Goal: Task Accomplishment & Management: Complete application form

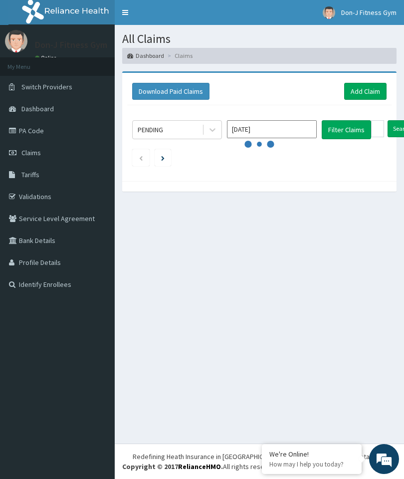
click at [369, 95] on link "Add Claim" at bounding box center [365, 91] width 42 height 17
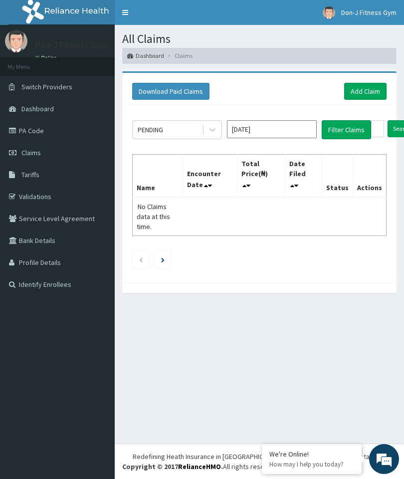
click at [366, 88] on link "Add Claim" at bounding box center [365, 91] width 42 height 17
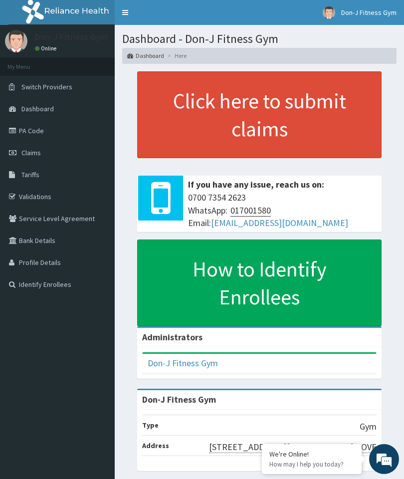
click at [41, 150] on link "Claims" at bounding box center [57, 153] width 115 height 22
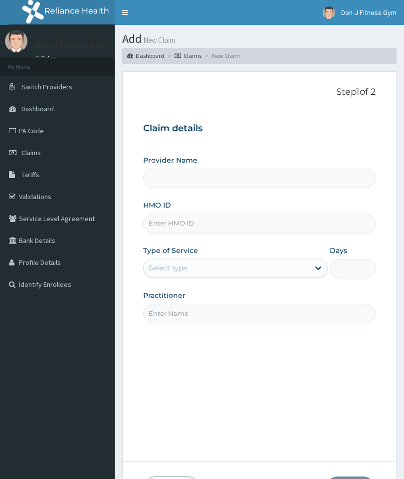
click at [193, 170] on input "Provider Name" at bounding box center [259, 178] width 232 height 19
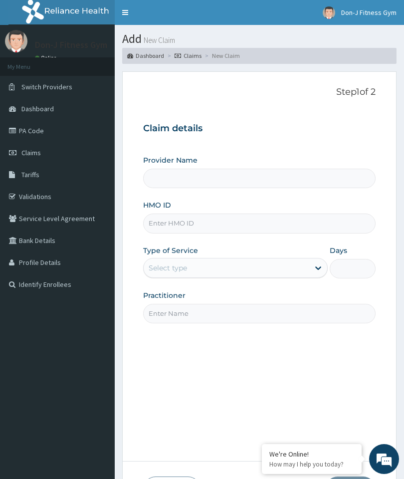
click at [178, 183] on input "Provider Name" at bounding box center [259, 178] width 232 height 19
type input "Don-J Fitness Gym"
type input "1"
click at [191, 223] on input "HMO ID" at bounding box center [259, 222] width 232 height 19
type input "SNK/10014/A"
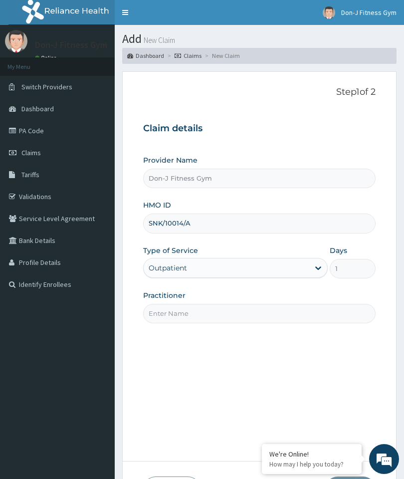
click at [311, 183] on input "Don-J Fitness Gym" at bounding box center [259, 178] width 232 height 19
click at [171, 310] on input "Practitioner" at bounding box center [259, 313] width 232 height 19
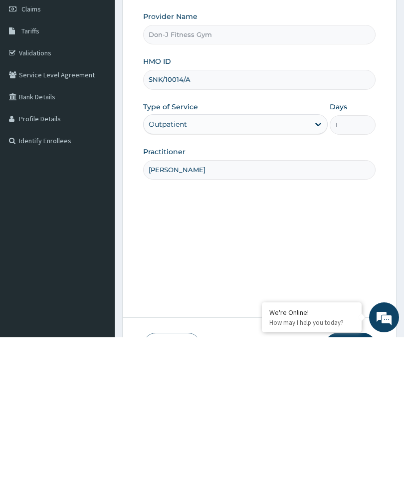
type input "Vincent owhor"
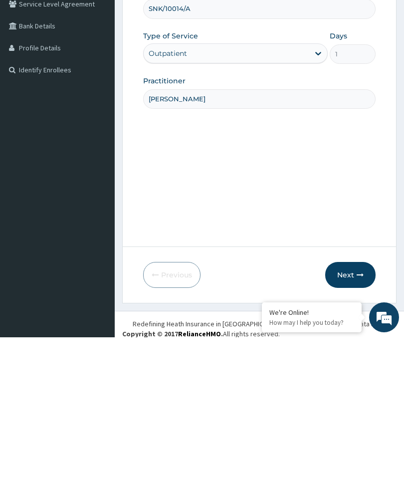
scroll to position [81, 0]
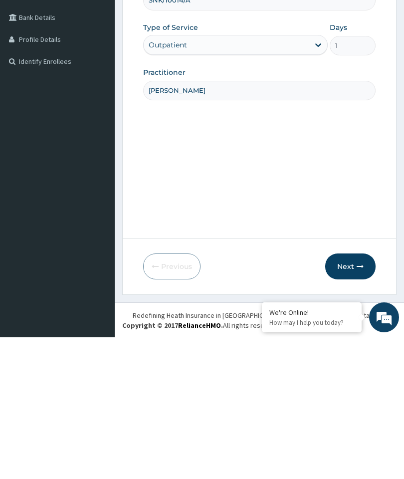
click at [353, 395] on button "Next" at bounding box center [350, 408] width 50 height 26
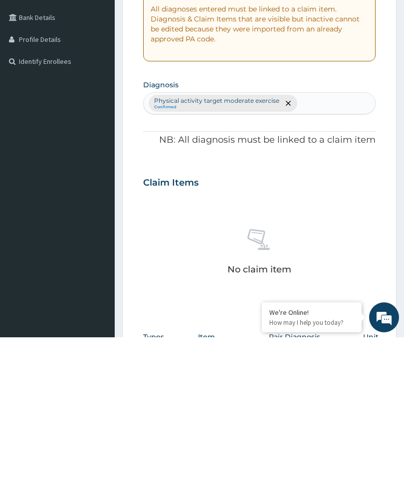
scroll to position [41, 0]
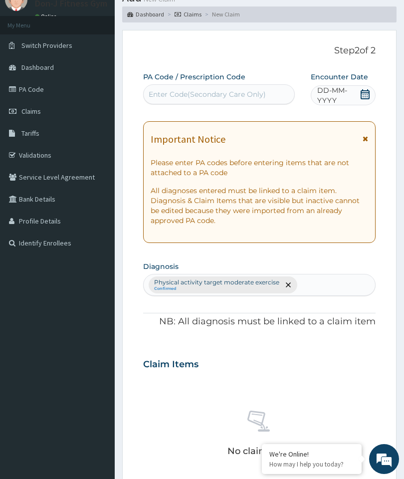
click at [349, 80] on label "Encounter Date" at bounding box center [339, 77] width 57 height 10
click at [342, 94] on span "DD-MM-YYYY" at bounding box center [338, 95] width 42 height 20
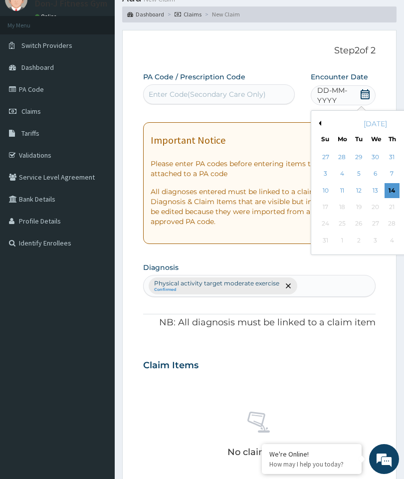
click at [396, 187] on div "14" at bounding box center [392, 190] width 15 height 15
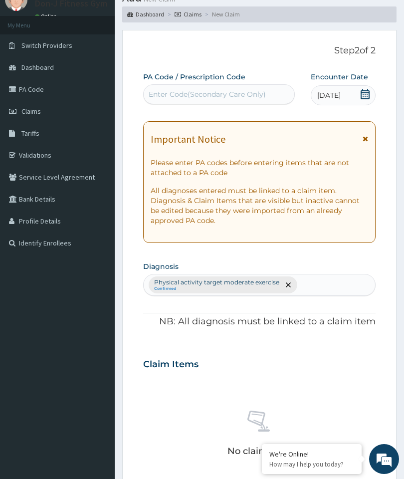
scroll to position [81, 0]
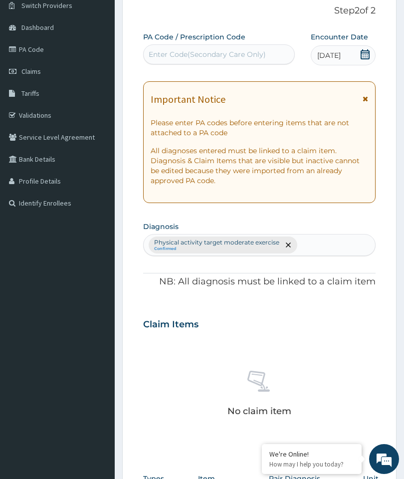
click at [291, 253] on div "Physical activity target moderate exercise Confirmed" at bounding box center [259, 245] width 232 height 22
click at [256, 243] on div "Physical activity target moderate exercise Confirmed" at bounding box center [259, 245] width 232 height 22
click at [242, 248] on div "Physical activity target moderate exercise Confirmed" at bounding box center [259, 245] width 232 height 22
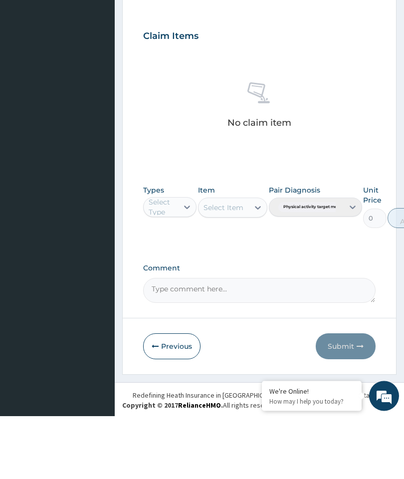
scroll to position [0, 0]
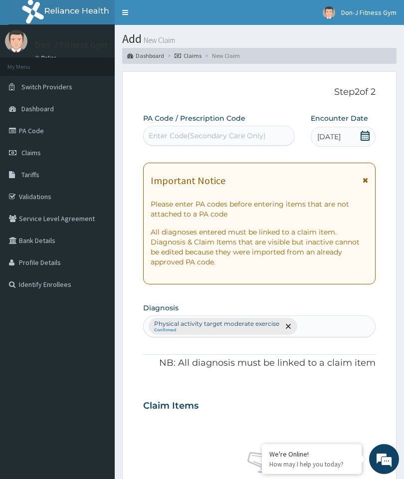
click at [400, 285] on section "Step 2 of 2 PA Code / Prescription Code Select is focused ,type to refine list,…" at bounding box center [259, 408] width 289 height 688
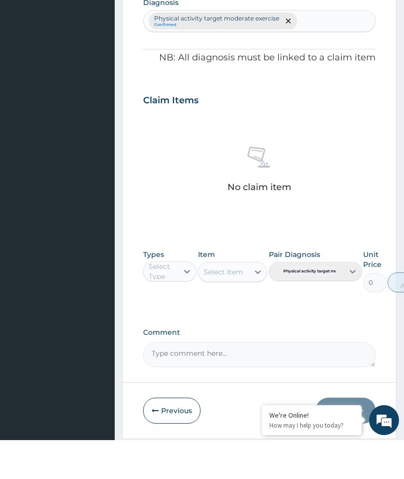
scroll to position [306, 0]
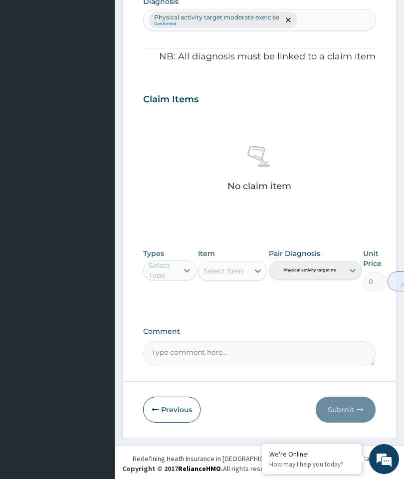
click at [239, 19] on div "Physical activity target moderate exercise Confirmed" at bounding box center [259, 20] width 232 height 22
click at [258, 21] on div "Physical activity target moderate exercise Confirmed" at bounding box center [259, 20] width 232 height 22
click at [254, 16] on div "Physical activity target moderate exercise Confirmed" at bounding box center [259, 20] width 232 height 22
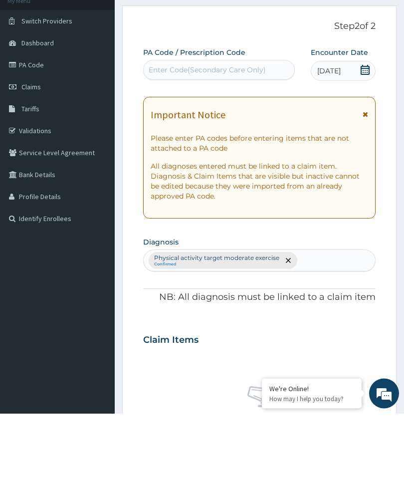
scroll to position [105, 0]
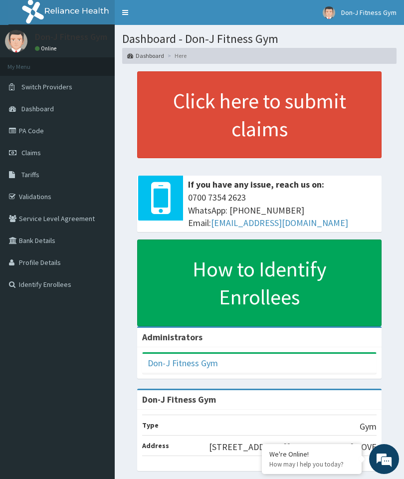
click at [32, 155] on span "Claims" at bounding box center [30, 152] width 19 height 9
click at [40, 152] on span "Claims" at bounding box center [30, 152] width 19 height 9
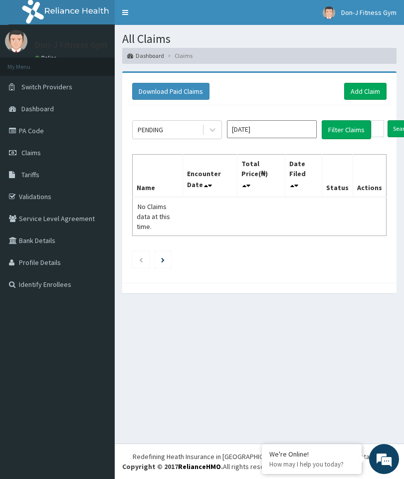
click at [363, 89] on link "Add Claim" at bounding box center [365, 91] width 42 height 17
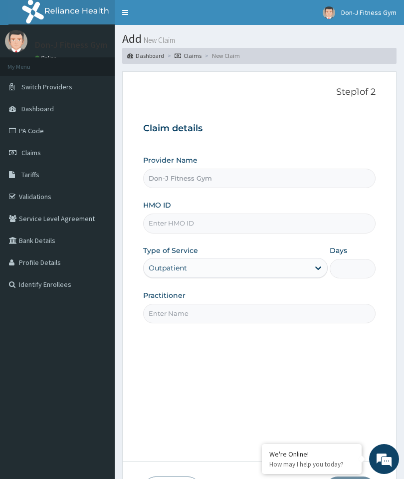
type input "Don-J Fitness Gym"
type input "1"
click at [168, 219] on input "HMO ID" at bounding box center [259, 222] width 232 height 19
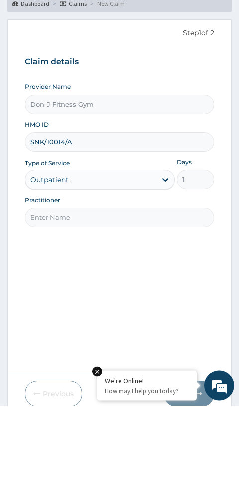
type input "SNK/10014/A"
click at [59, 284] on input "Practitioner" at bounding box center [120, 293] width 190 height 19
type input "v"
type input "Vincent owhor"
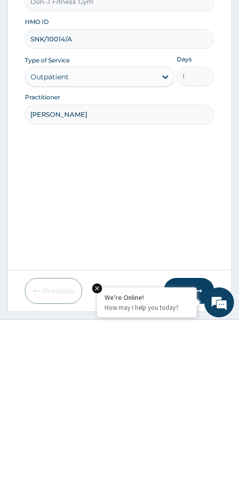
scroll to position [42, 0]
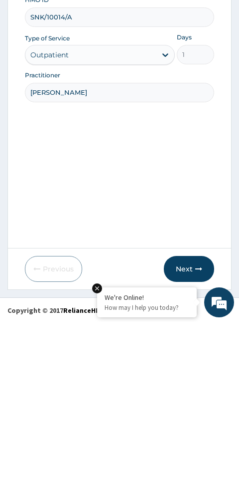
click at [197, 425] on icon "button" at bounding box center [199, 428] width 7 height 7
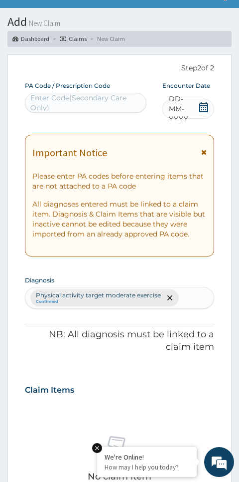
click at [203, 104] on icon at bounding box center [204, 107] width 10 height 10
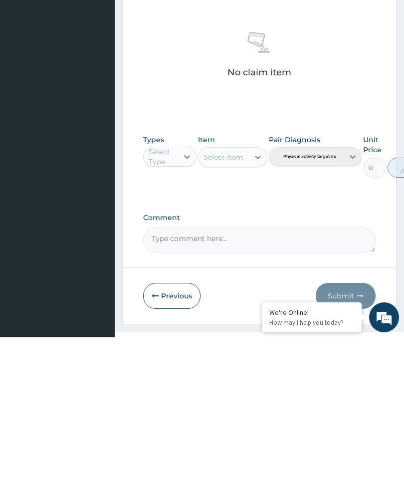
scroll to position [284, 0]
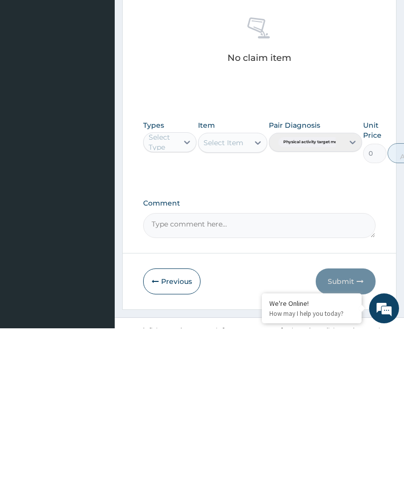
type input "PA/A5DB51"
click at [181, 309] on div "Gym" at bounding box center [169, 318] width 53 height 18
type input "gym"
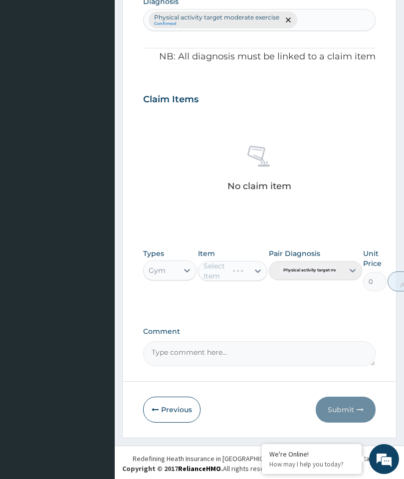
click at [259, 263] on div "Select Item" at bounding box center [233, 271] width 70 height 20
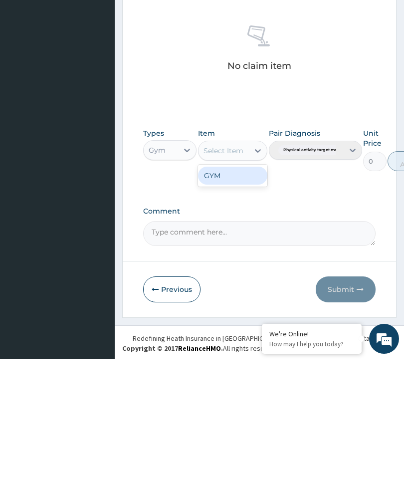
click at [240, 287] on div "GYM" at bounding box center [233, 296] width 70 height 18
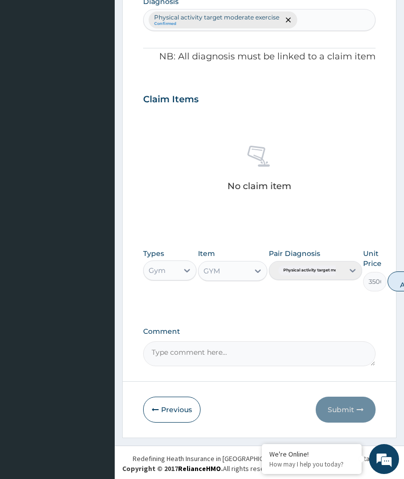
click at [401, 276] on button "Add" at bounding box center [408, 281] width 40 height 20
type input "0"
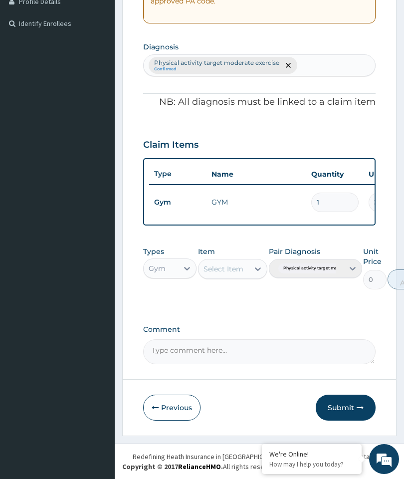
scroll to position [259, 0]
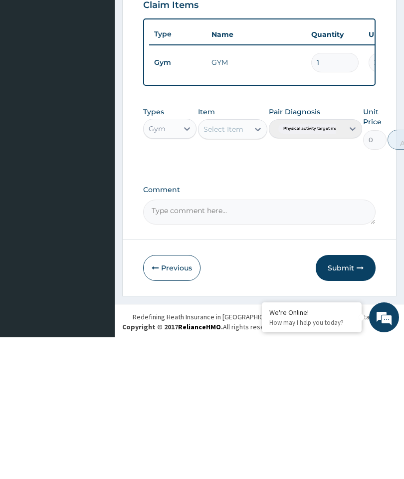
click at [203, 341] on textarea "Comment" at bounding box center [259, 353] width 232 height 25
type textarea "Gym Session"
click at [347, 397] on button "Submit" at bounding box center [346, 410] width 60 height 26
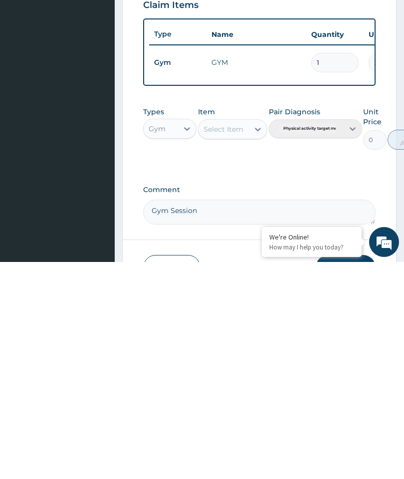
scroll to position [42, 0]
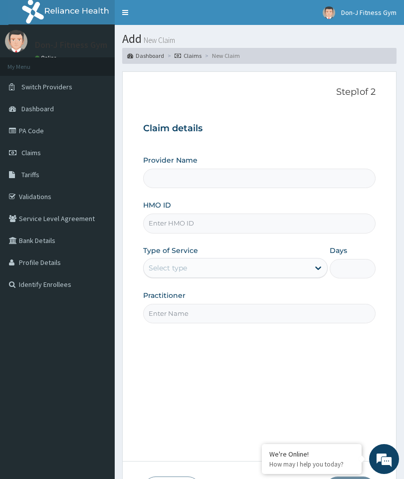
type input "Don-J Fitness Gym"
type input "1"
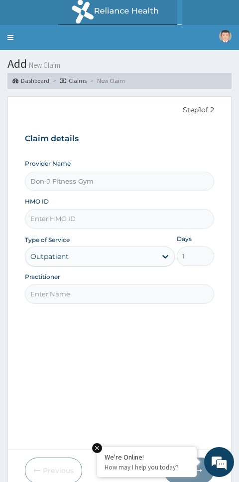
click at [43, 216] on input "HMO ID" at bounding box center [120, 218] width 190 height 19
type input "REL/10880/A"
click at [48, 290] on input "Practitioner" at bounding box center [120, 293] width 190 height 19
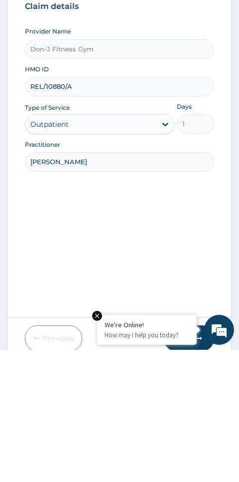
type input "[PERSON_NAME]"
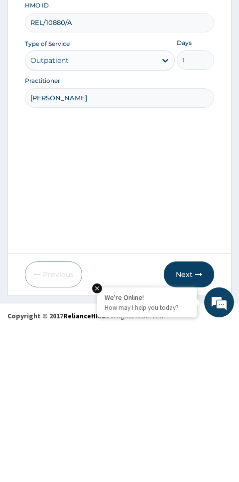
click at [199, 421] on button "Next" at bounding box center [189, 434] width 50 height 26
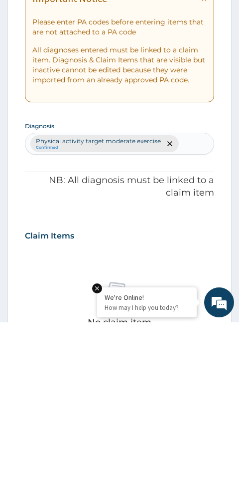
scroll to position [42, 0]
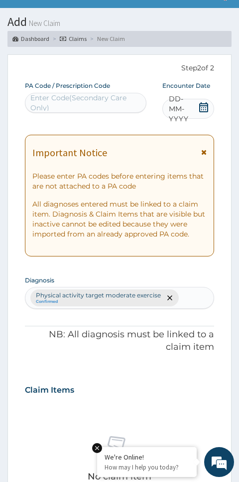
click at [201, 109] on icon at bounding box center [204, 107] width 10 height 10
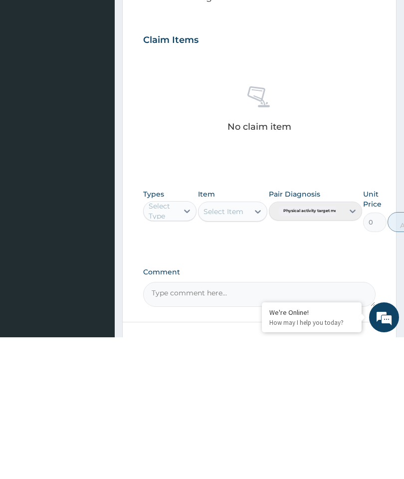
scroll to position [224, 0]
type input "PA/7449A2"
click at [171, 369] on div "Gym" at bounding box center [169, 378] width 53 height 18
type input "gym"
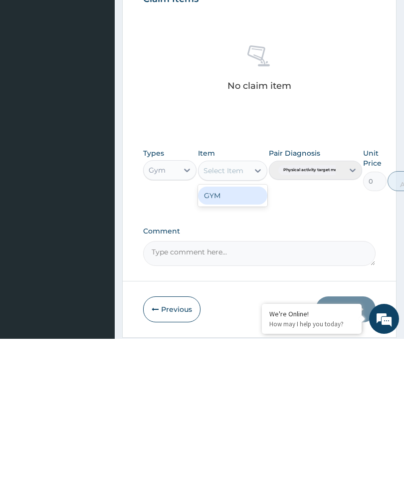
click at [242, 327] on div "GYM" at bounding box center [233, 336] width 70 height 18
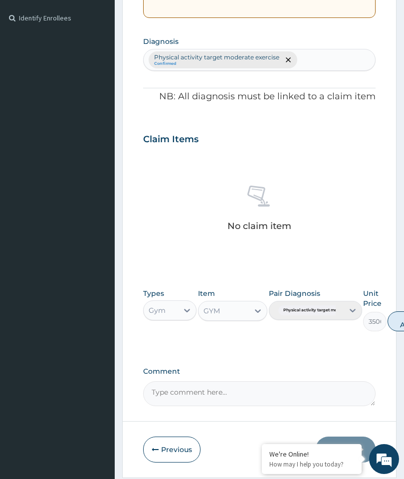
click at [398, 314] on button "Add" at bounding box center [408, 321] width 40 height 20
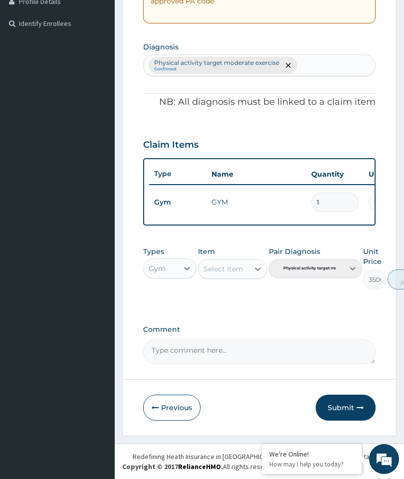
type input "0"
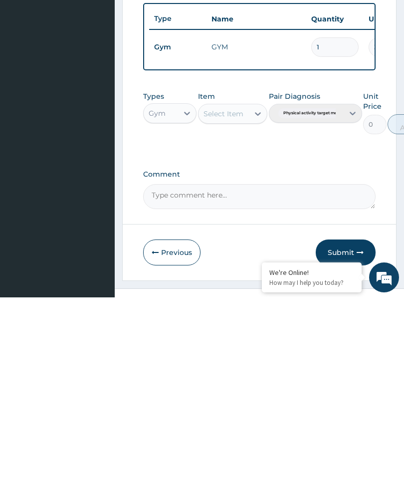
scroll to position [259, 0]
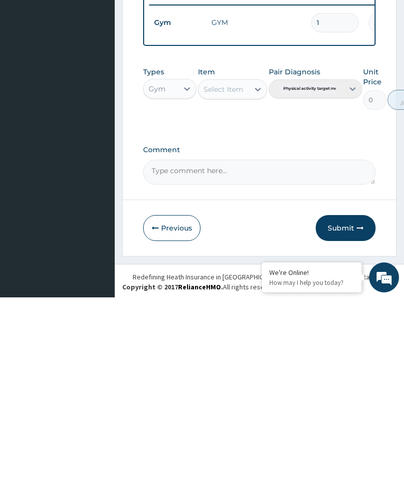
click at [224, 341] on textarea "Comment" at bounding box center [259, 353] width 232 height 25
type textarea "Gym Session"
click at [345, 397] on button "Submit" at bounding box center [346, 410] width 60 height 26
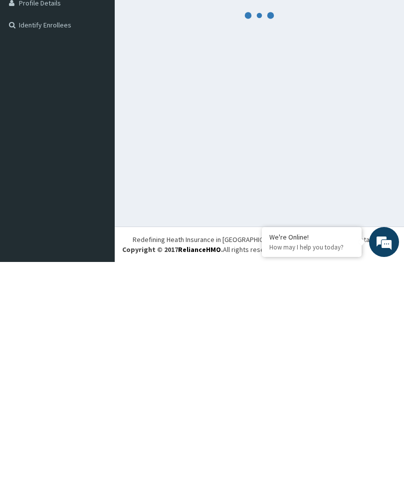
scroll to position [42, 0]
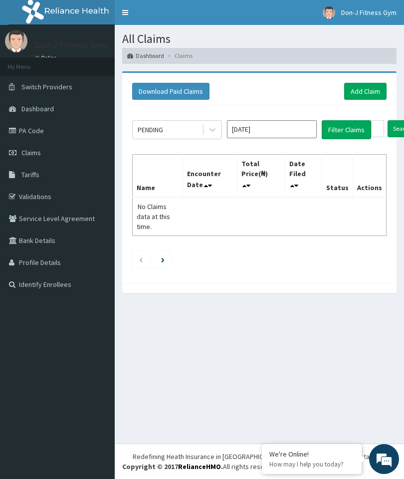
click at [369, 92] on link "Add Claim" at bounding box center [365, 91] width 42 height 17
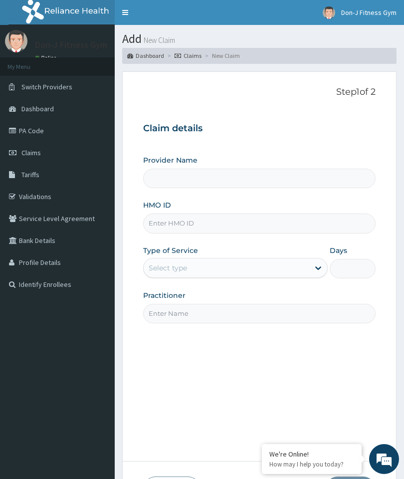
type input "Don-J Fitness Gym"
type input "1"
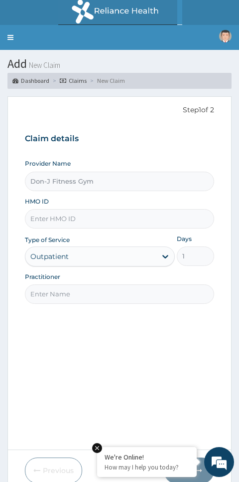
click at [46, 209] on input "HMO ID" at bounding box center [120, 218] width 190 height 19
type input "B"
type input "LEP/10071/B"
click at [76, 295] on input "Practitioner" at bounding box center [120, 293] width 190 height 19
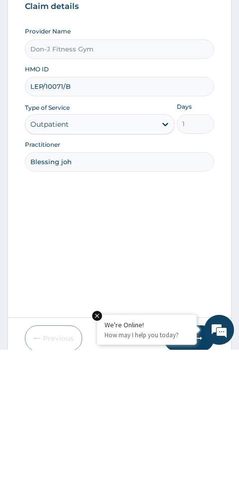
type input "[PERSON_NAME]"
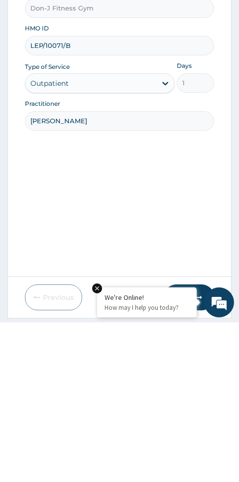
scroll to position [42, 0]
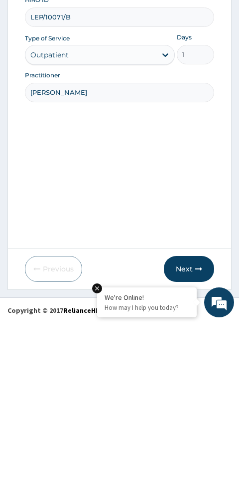
click at [190, 415] on button "Next" at bounding box center [189, 428] width 50 height 26
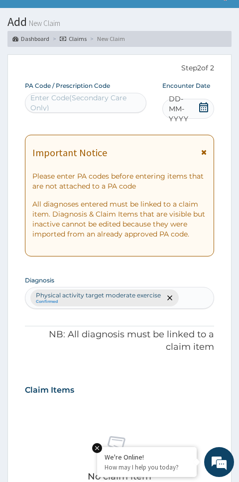
click at [204, 107] on icon at bounding box center [204, 107] width 9 height 10
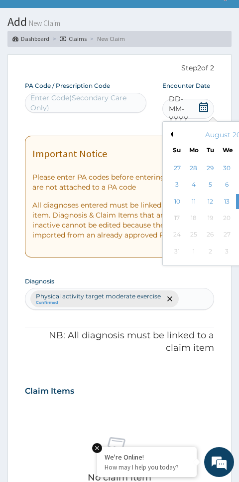
click at [233, 197] on div "13" at bounding box center [226, 201] width 15 height 15
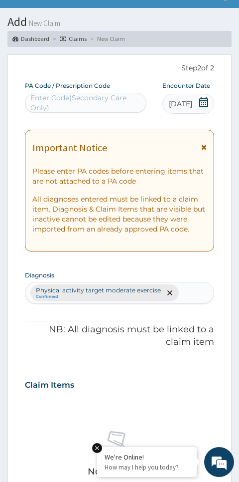
click at [205, 101] on icon at bounding box center [204, 102] width 10 height 10
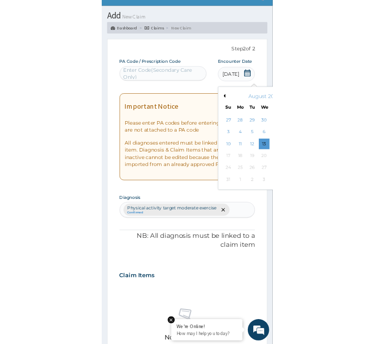
scroll to position [67, 0]
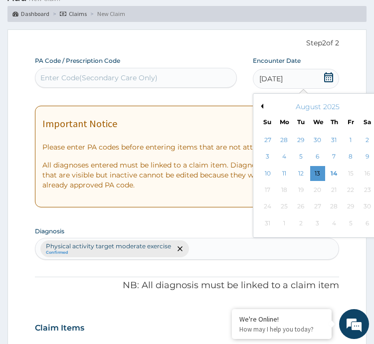
click at [336, 172] on div "14" at bounding box center [334, 173] width 15 height 15
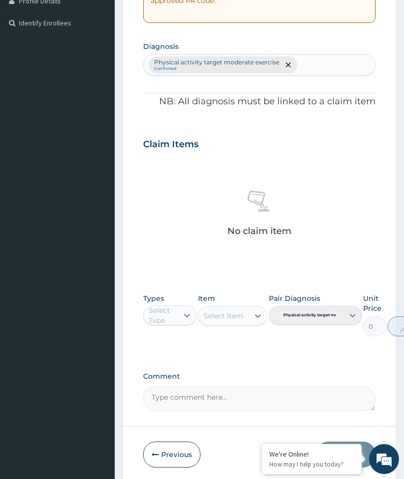
scroll to position [256, 0]
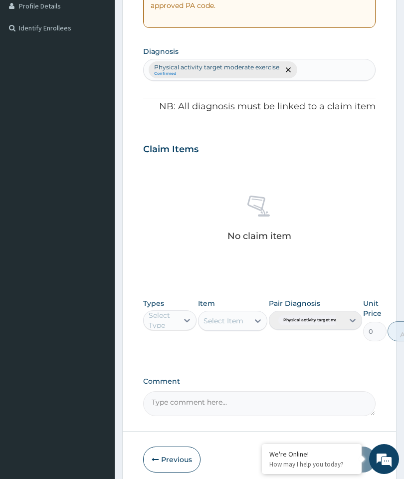
type input "PA/008D04"
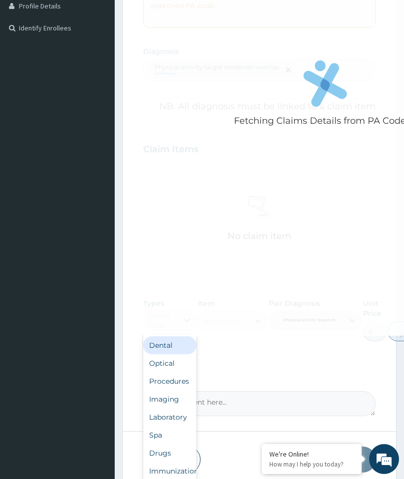
scroll to position [264, 0]
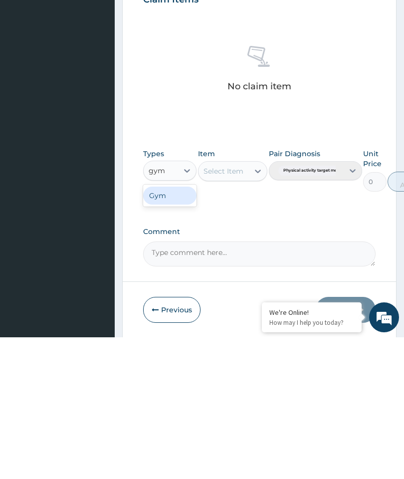
click at [176, 328] on div "Gym" at bounding box center [169, 337] width 53 height 18
type input "gym"
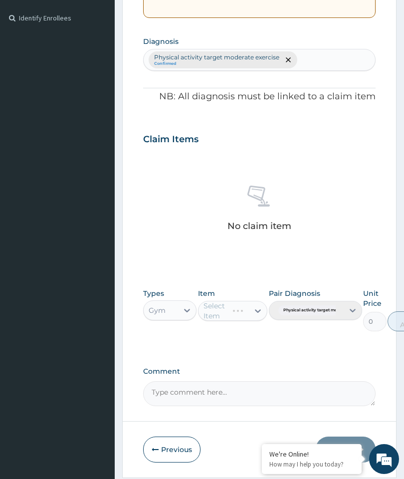
click at [257, 306] on icon at bounding box center [258, 311] width 10 height 10
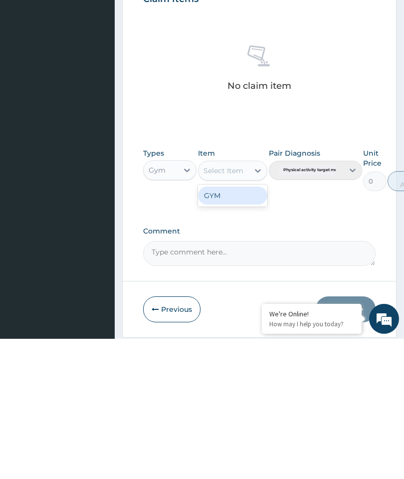
click at [246, 327] on div "GYM" at bounding box center [233, 336] width 70 height 18
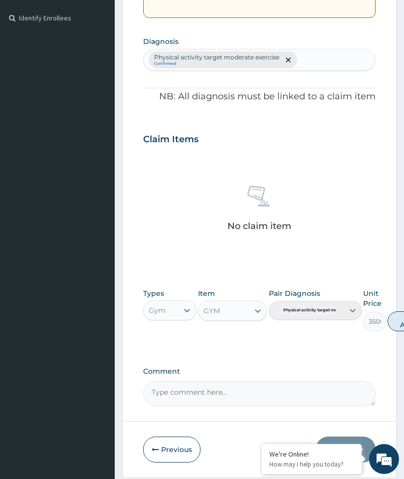
click at [403, 317] on button "Add" at bounding box center [408, 321] width 40 height 20
type input "0"
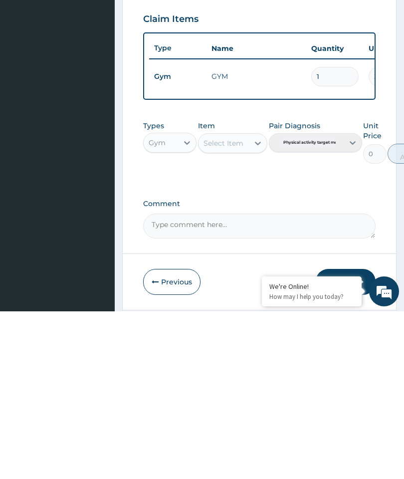
scroll to position [259, 0]
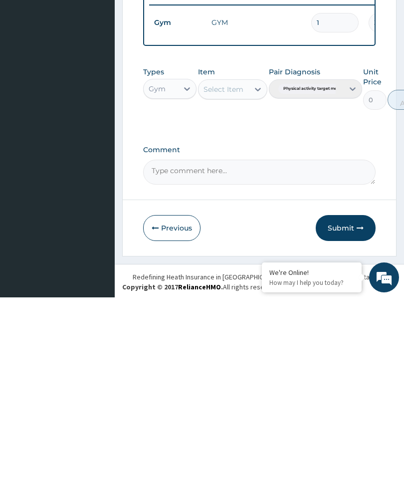
click at [184, 341] on textarea "Comment" at bounding box center [259, 353] width 232 height 25
type textarea "Gym Session"
click at [348, 397] on button "Submit" at bounding box center [346, 410] width 60 height 26
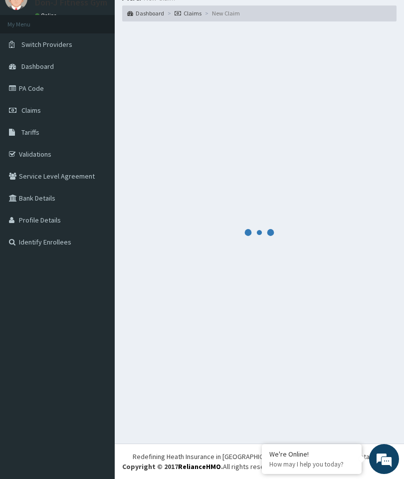
scroll to position [42, 0]
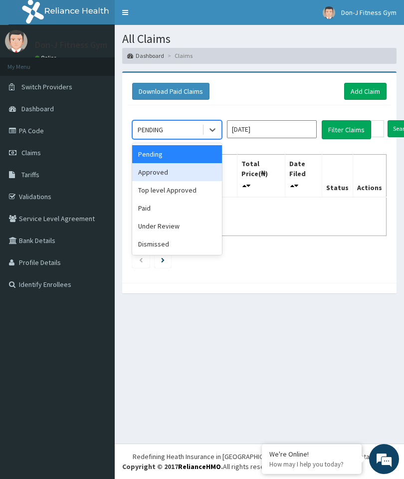
click at [183, 167] on div "Approved" at bounding box center [177, 172] width 90 height 18
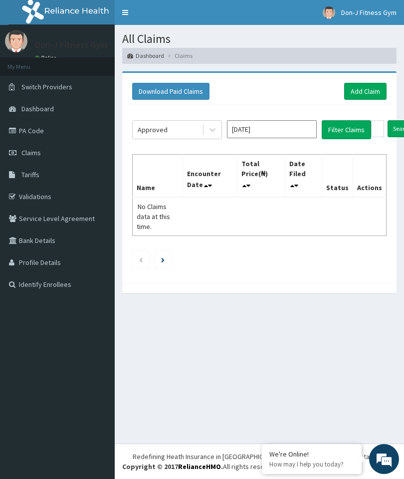
click at [351, 125] on button "Filter Claims" at bounding box center [346, 129] width 49 height 19
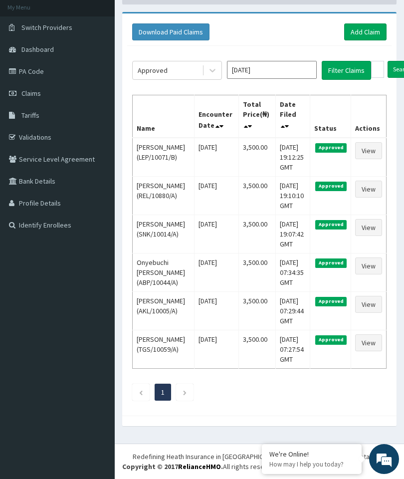
click at [149, 254] on td "Onyebuchi [PERSON_NAME] (ABP/10044/A)" at bounding box center [164, 272] width 62 height 38
